Goal: Information Seeking & Learning: Learn about a topic

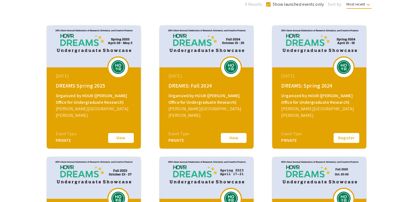
scroll to position [69, 0]
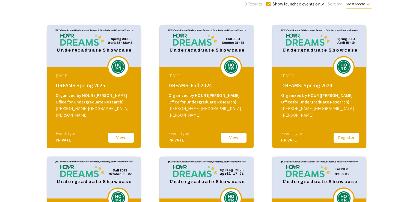
click at [126, 137] on button "View" at bounding box center [120, 137] width 27 height 11
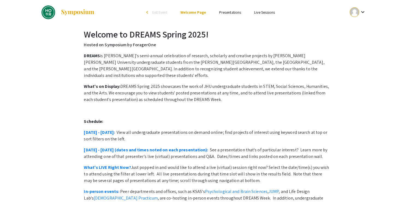
click at [230, 13] on link "Presentations" at bounding box center [230, 12] width 22 height 5
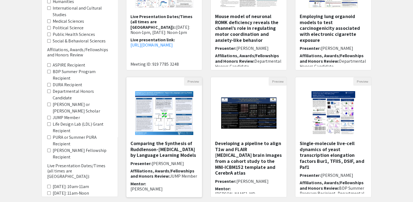
scroll to position [160, 0]
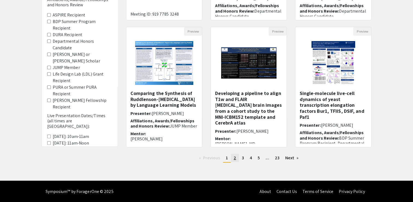
click at [235, 158] on span "2" at bounding box center [235, 158] width 2 height 6
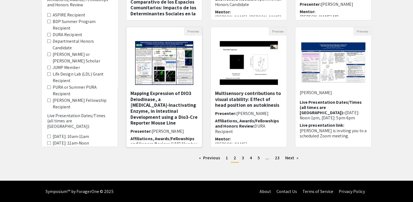
scroll to position [16, 0]
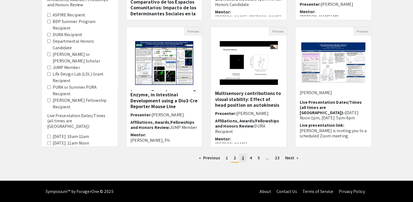
click at [241, 157] on link "page 3" at bounding box center [243, 158] width 8 height 8
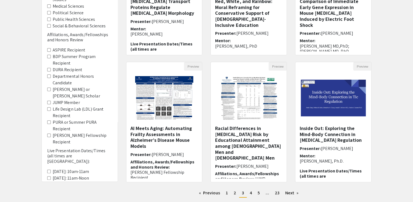
scroll to position [128, 0]
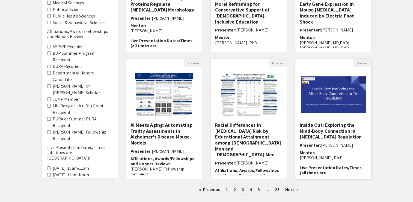
click at [318, 127] on h5 "Inside Out: Exploring the Mind-Body Connection in [MEDICAL_DATA] Regulation" at bounding box center [334, 131] width 68 height 18
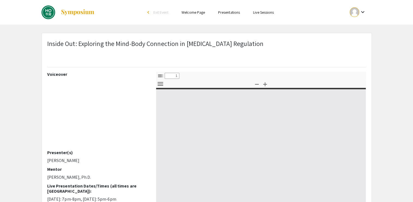
select select "custom"
type input "0"
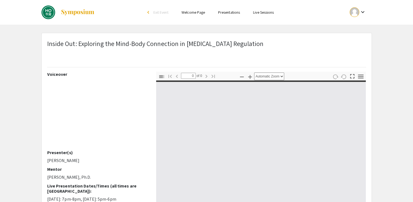
select select "custom"
type input "1"
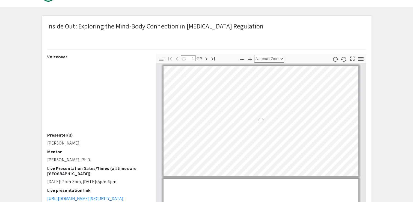
select select "auto"
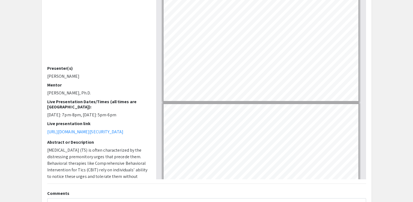
scroll to position [34, 0]
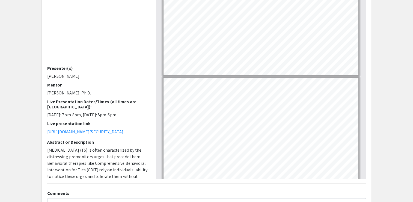
type input "1"
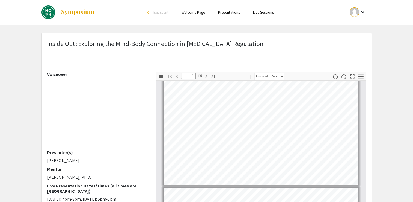
scroll to position [9, 0]
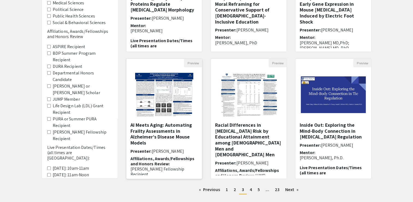
scroll to position [160, 0]
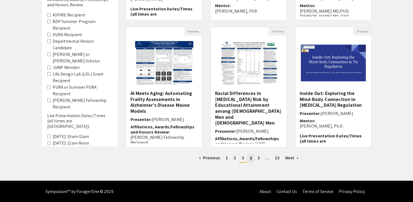
click at [250, 156] on span "4" at bounding box center [251, 158] width 2 height 6
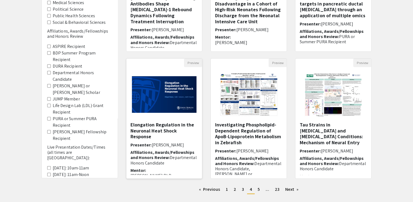
scroll to position [160, 0]
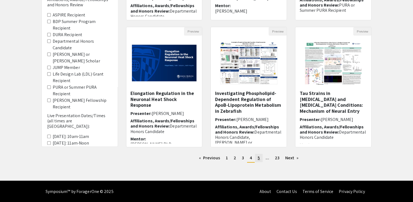
click at [257, 158] on link "page 5" at bounding box center [259, 158] width 8 height 8
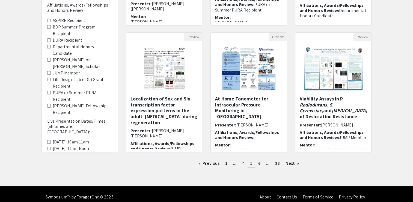
scroll to position [158, 0]
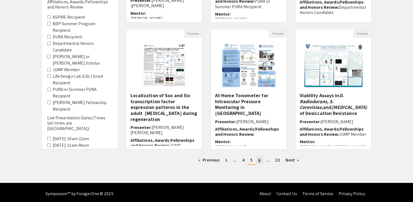
click at [260, 162] on link "page 6" at bounding box center [260, 160] width 8 height 8
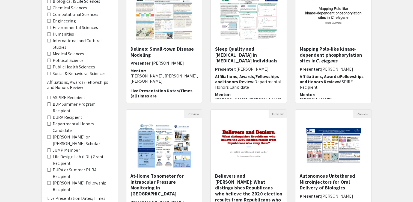
scroll to position [78, 0]
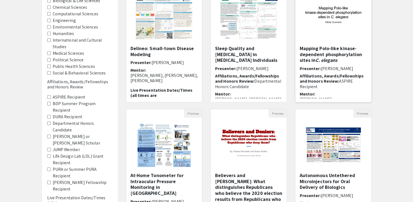
click at [318, 54] on h5 "Mapping Polo-like kinase-dependent phosphorylation sites in C. elegans" at bounding box center [334, 54] width 68 height 18
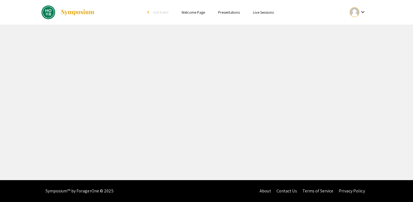
select select "custom"
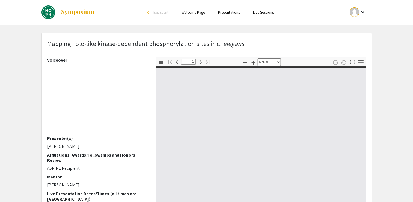
type input "0"
select select "custom"
type input "1"
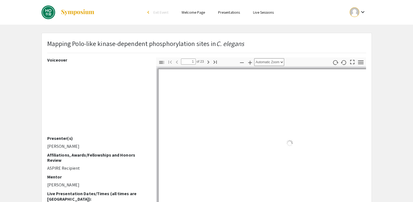
select select "auto"
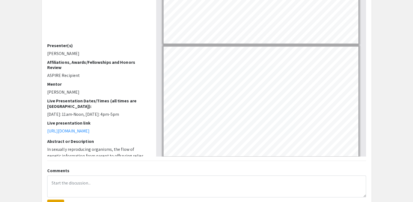
scroll to position [86, 0]
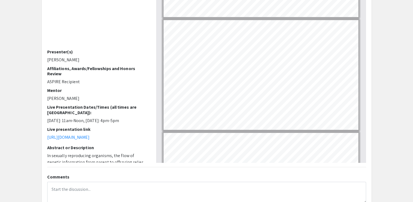
type input "8"
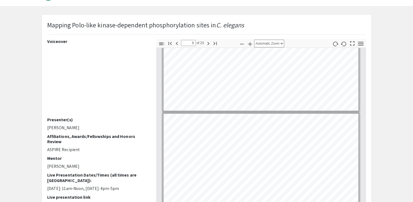
scroll to position [4, 0]
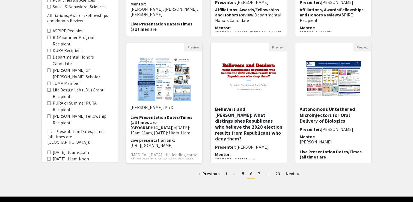
scroll to position [27, 0]
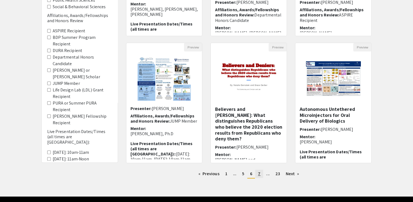
click at [260, 175] on span "7" at bounding box center [259, 173] width 2 height 6
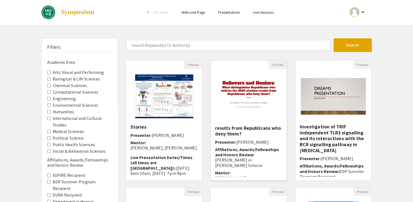
scroll to position [25, 0]
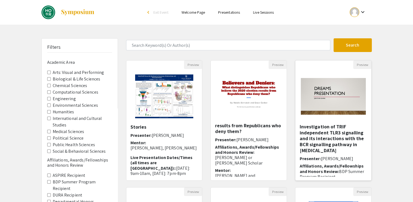
click at [326, 107] on img "Open Presentation <p>Investigation of TRIF independent TLR3 signalling and its …" at bounding box center [334, 96] width 76 height 48
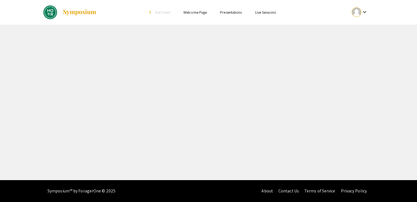
select select "custom"
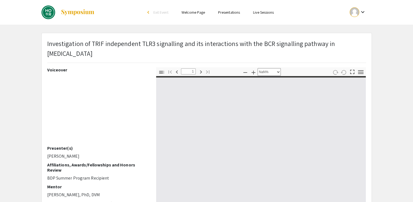
type input "0"
select select "custom"
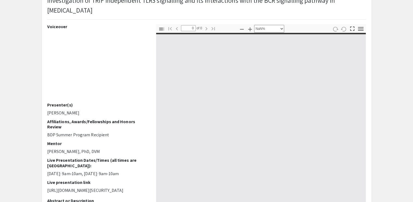
type input "1"
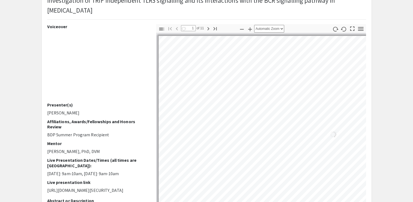
select select "auto"
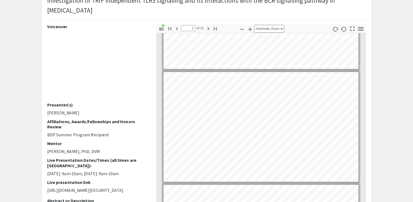
scroll to position [3, 0]
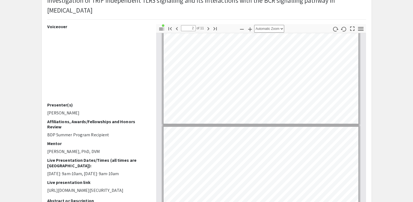
type input "1"
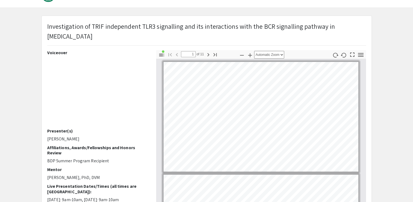
scroll to position [0, 0]
